Goal: Information Seeking & Learning: Learn about a topic

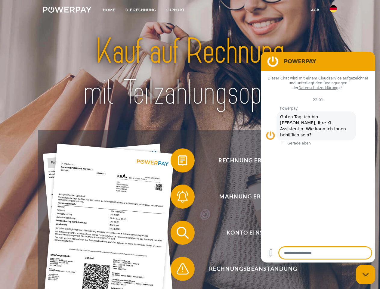
click at [67, 11] on img at bounding box center [67, 10] width 48 height 6
click at [333, 11] on img at bounding box center [332, 8] width 7 height 7
click at [315, 10] on link "agb" at bounding box center [315, 10] width 19 height 11
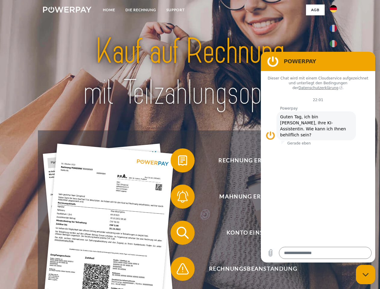
click at [178, 161] on span at bounding box center [173, 160] width 30 height 30
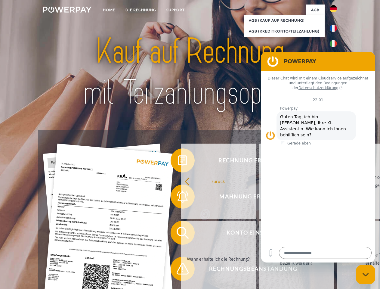
click at [178, 197] on div "zurück Warum habe ich eine Rechnung erhalten? Was habe ich noch offen, ist mein…" at bounding box center [296, 219] width 243 height 155
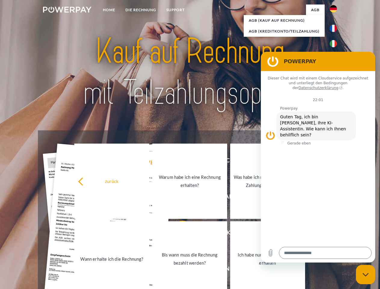
click at [178, 234] on link "Bis wann muss die Rechnung bezahlt werden?" at bounding box center [189, 258] width 75 height 75
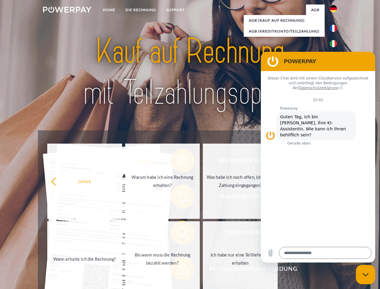
click at [178, 270] on span at bounding box center [173, 268] width 30 height 30
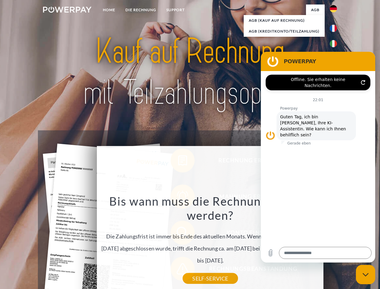
click at [365, 274] on icon "Messaging-Fenster schließen" at bounding box center [365, 274] width 6 height 4
type textarea "*"
